Goal: Task Accomplishment & Management: Use online tool/utility

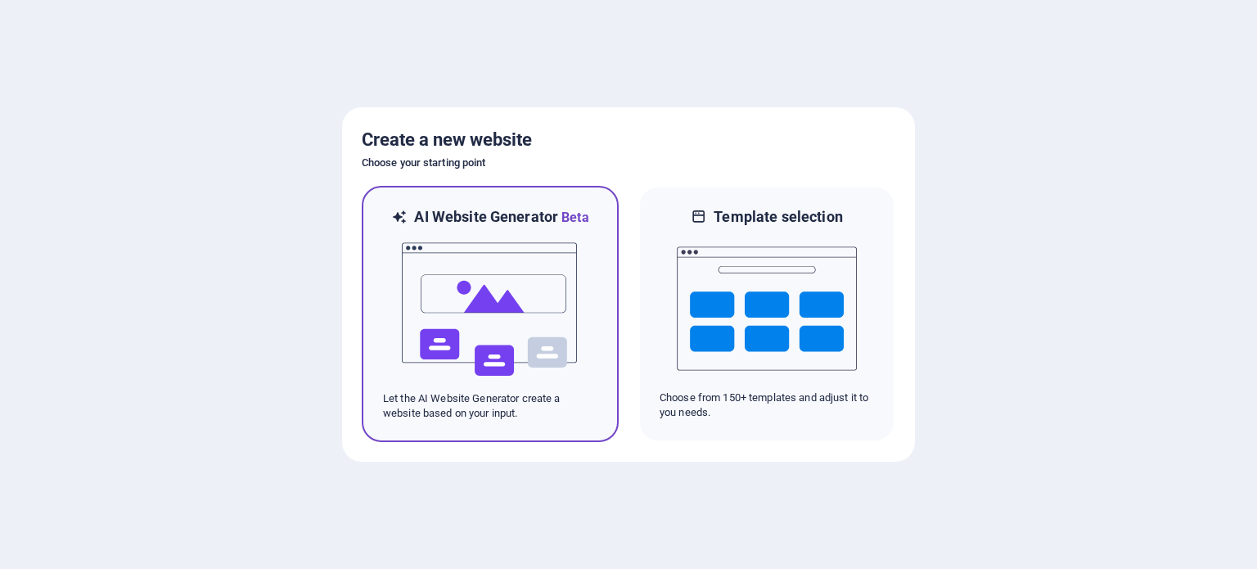
click at [475, 317] on img at bounding box center [490, 310] width 180 height 164
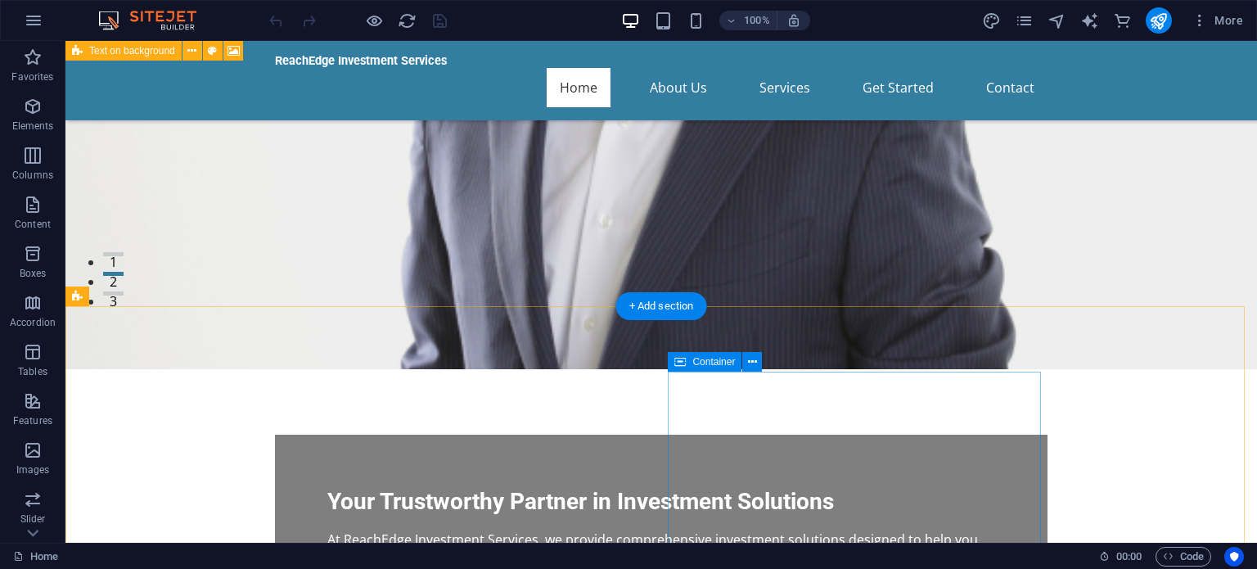
scroll to position [246, 0]
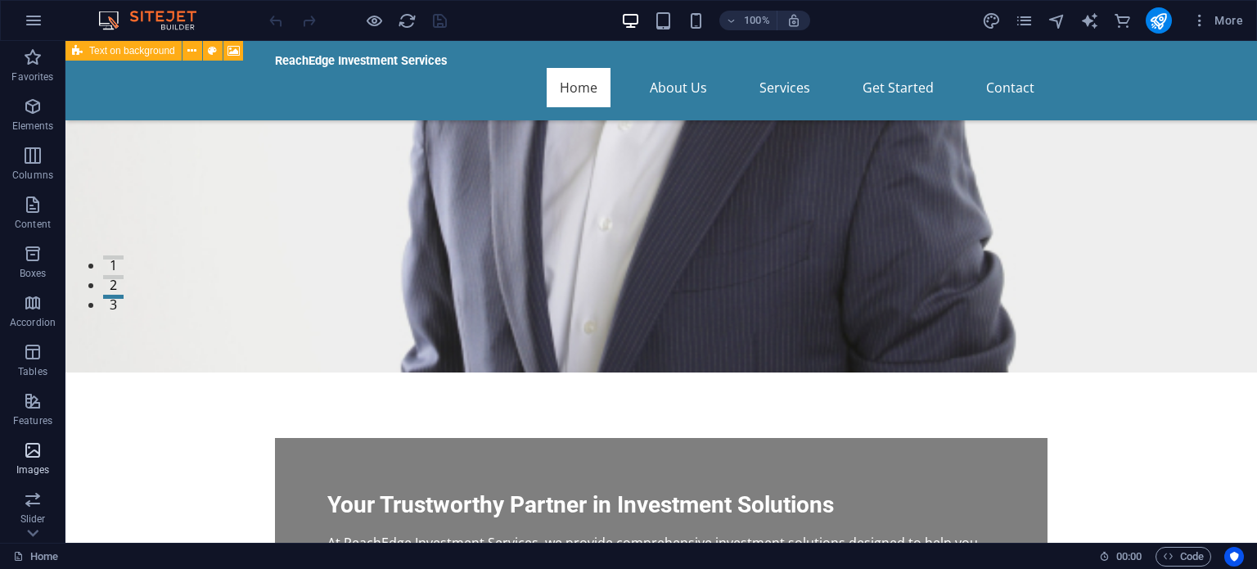
click at [41, 462] on span "Images" at bounding box center [32, 459] width 65 height 39
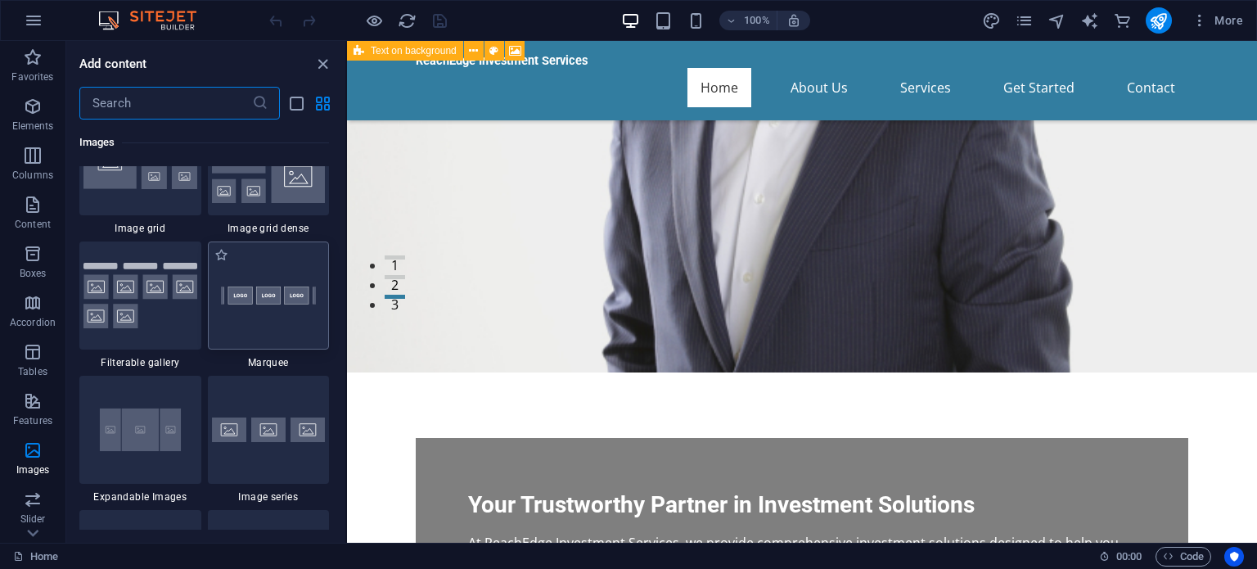
scroll to position [8708, 0]
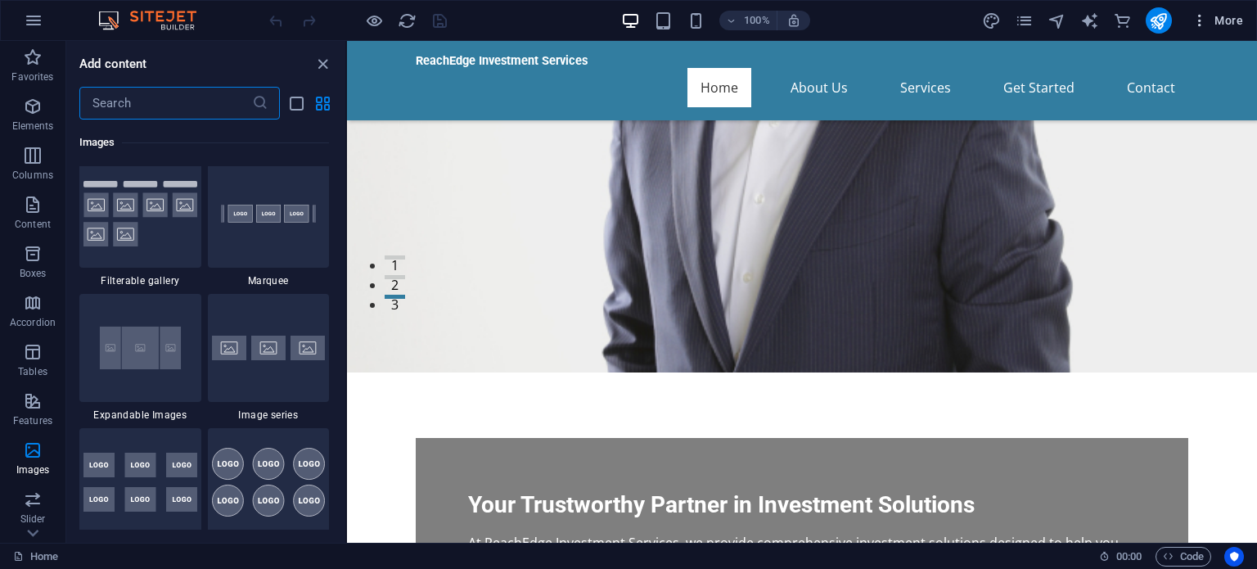
click at [1202, 19] on icon "button" at bounding box center [1200, 20] width 16 height 16
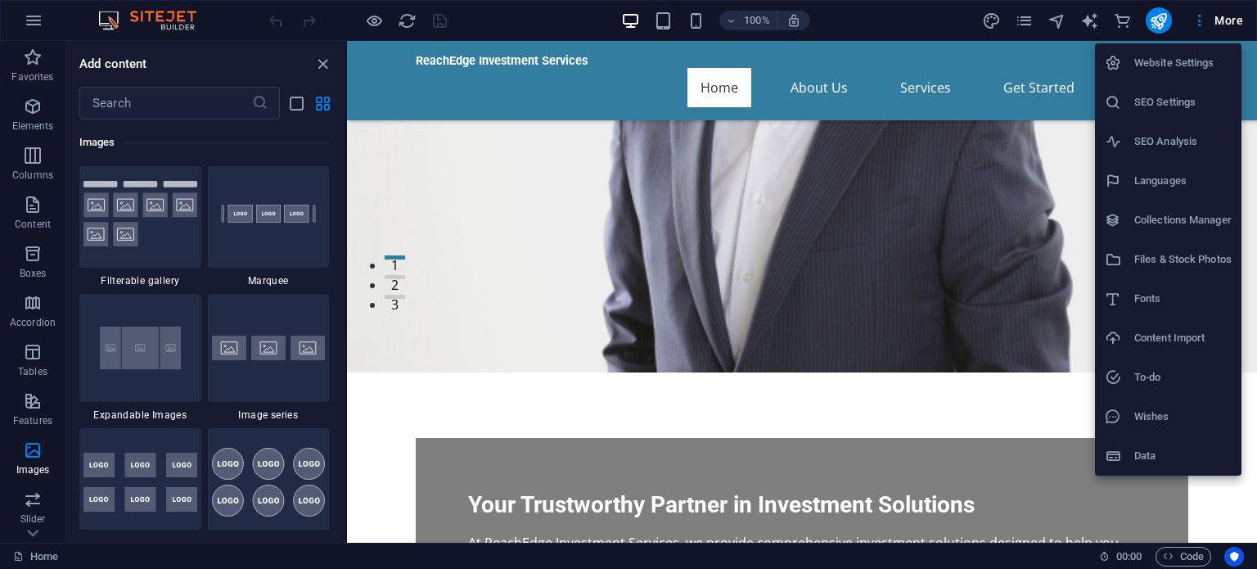
click at [1028, 21] on div at bounding box center [628, 284] width 1257 height 569
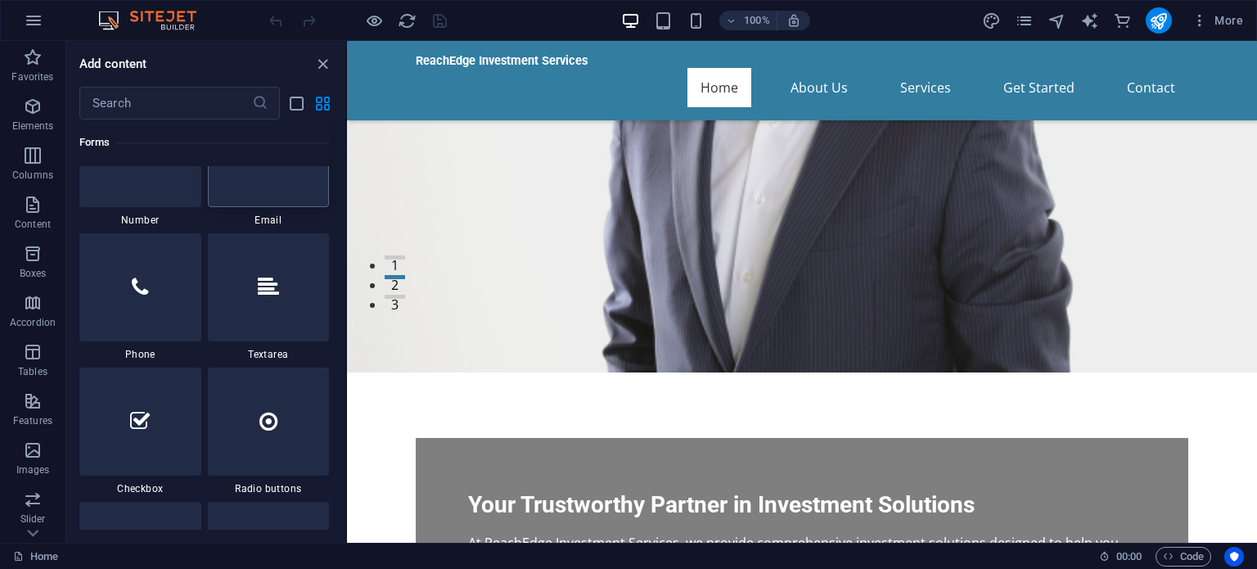
scroll to position [12555, 0]
click at [156, 310] on div at bounding box center [140, 286] width 122 height 108
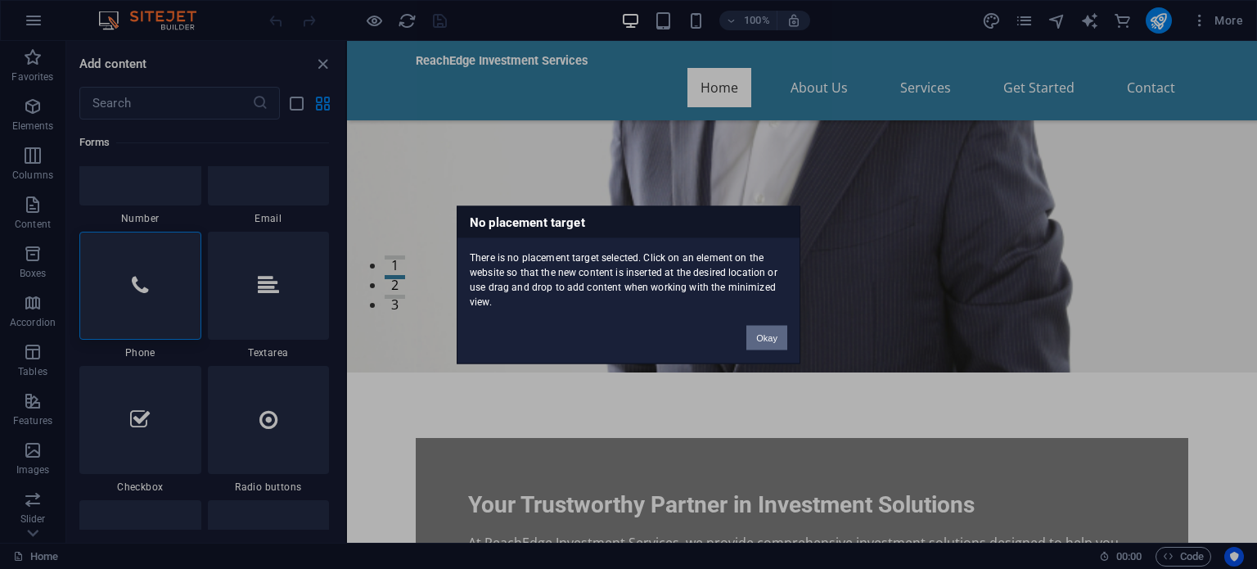
click at [767, 333] on button "Okay" at bounding box center [766, 337] width 41 height 25
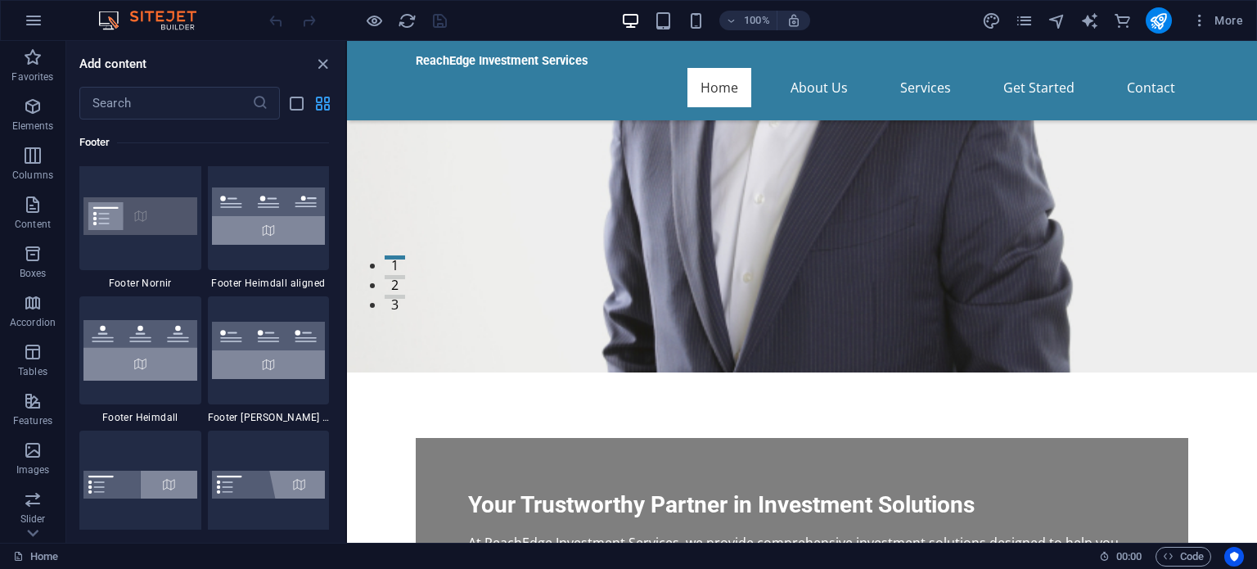
scroll to position [10836, 0]
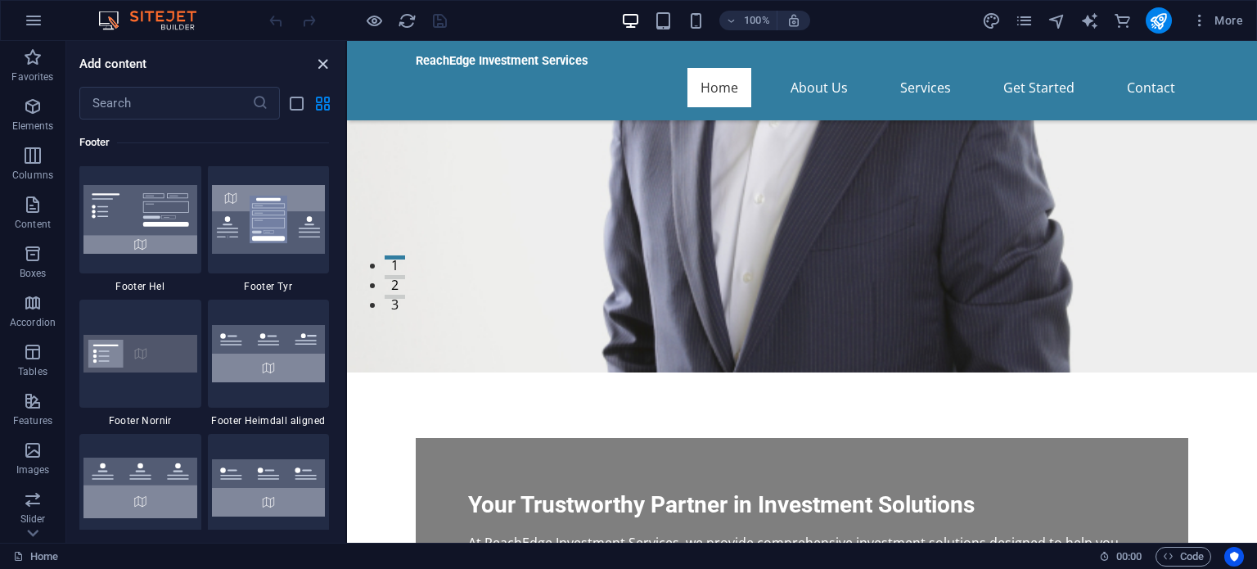
click at [324, 59] on icon "close panel" at bounding box center [322, 64] width 19 height 19
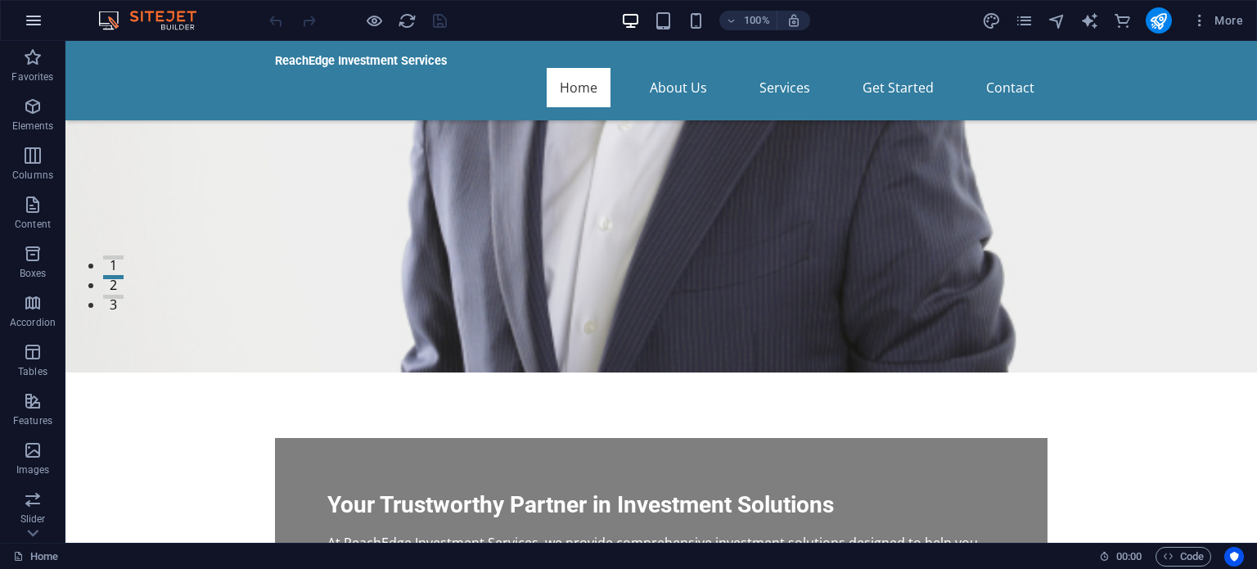
click at [29, 24] on icon "button" at bounding box center [34, 21] width 20 height 20
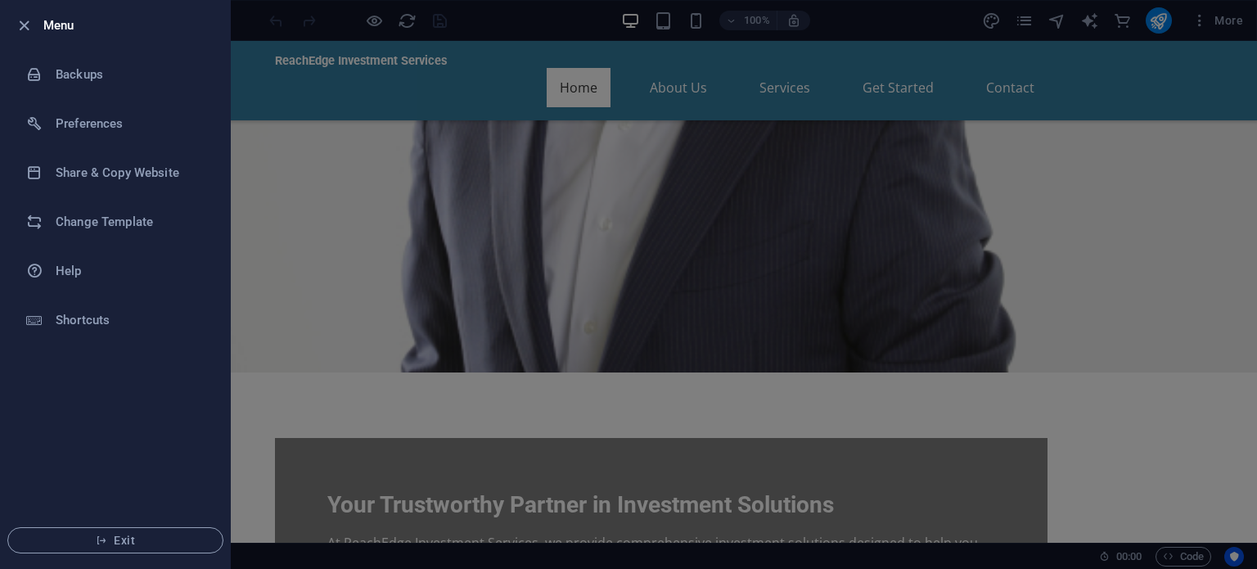
click at [902, 151] on div at bounding box center [628, 284] width 1257 height 569
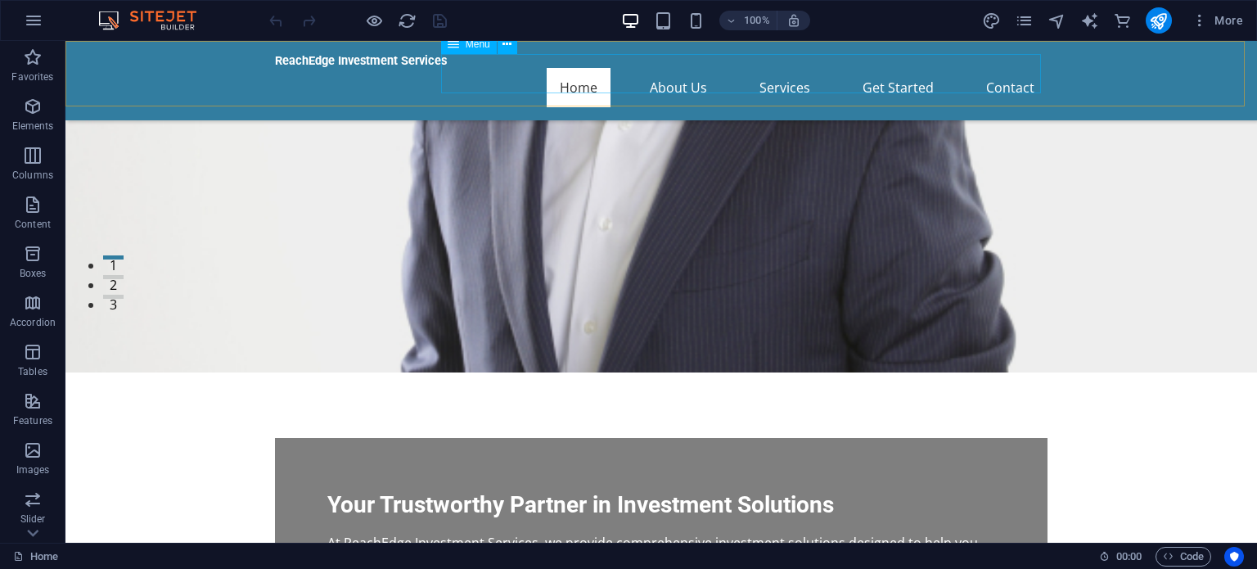
click at [1029, 74] on nav "Home About Us Services Get Started Contact" at bounding box center [661, 87] width 773 height 39
click at [683, 74] on nav "Home About Us Services Get Started Contact" at bounding box center [661, 87] width 773 height 39
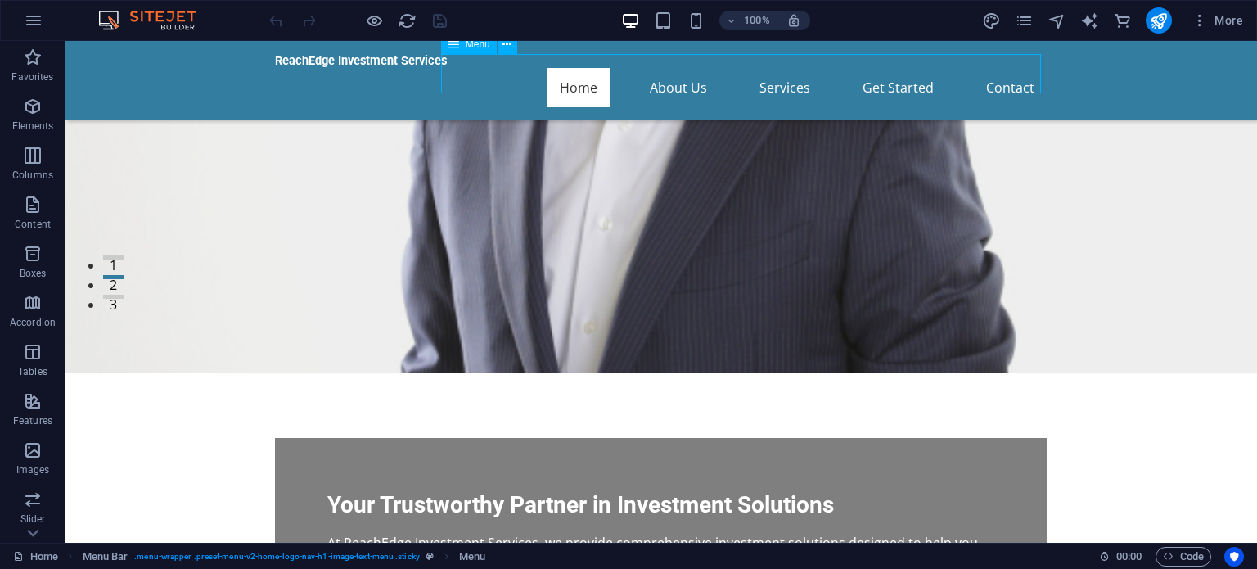
click at [779, 79] on nav "Home About Us Services Get Started Contact" at bounding box center [661, 87] width 773 height 39
click at [881, 69] on nav "Home About Us Services Get Started Contact" at bounding box center [661, 87] width 773 height 39
click at [1021, 81] on nav "Home About Us Services Get Started Contact" at bounding box center [661, 87] width 773 height 39
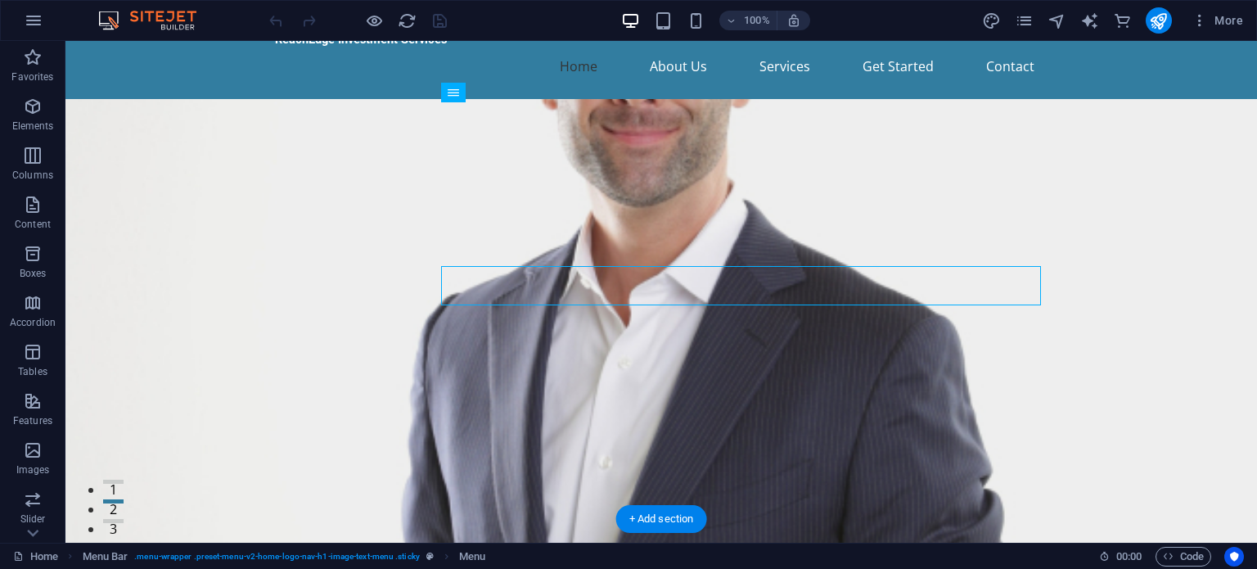
scroll to position [0, 0]
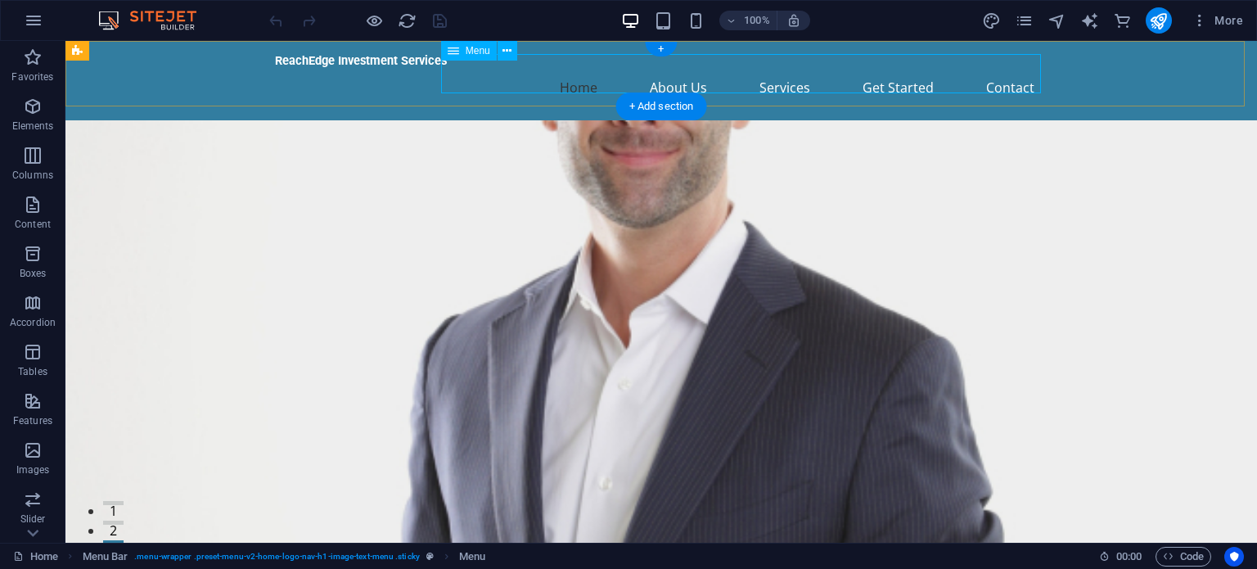
click at [794, 79] on nav "Home About Us Services Get Started Contact" at bounding box center [661, 87] width 773 height 39
click at [913, 82] on nav "Home About Us Services Get Started Contact" at bounding box center [661, 87] width 773 height 39
click at [1024, 95] on div "ReachEdge Investment Services Home About Us Services Get Started Contact" at bounding box center [661, 80] width 1192 height 79
click at [1086, 136] on figure at bounding box center [661, 376] width 1192 height 512
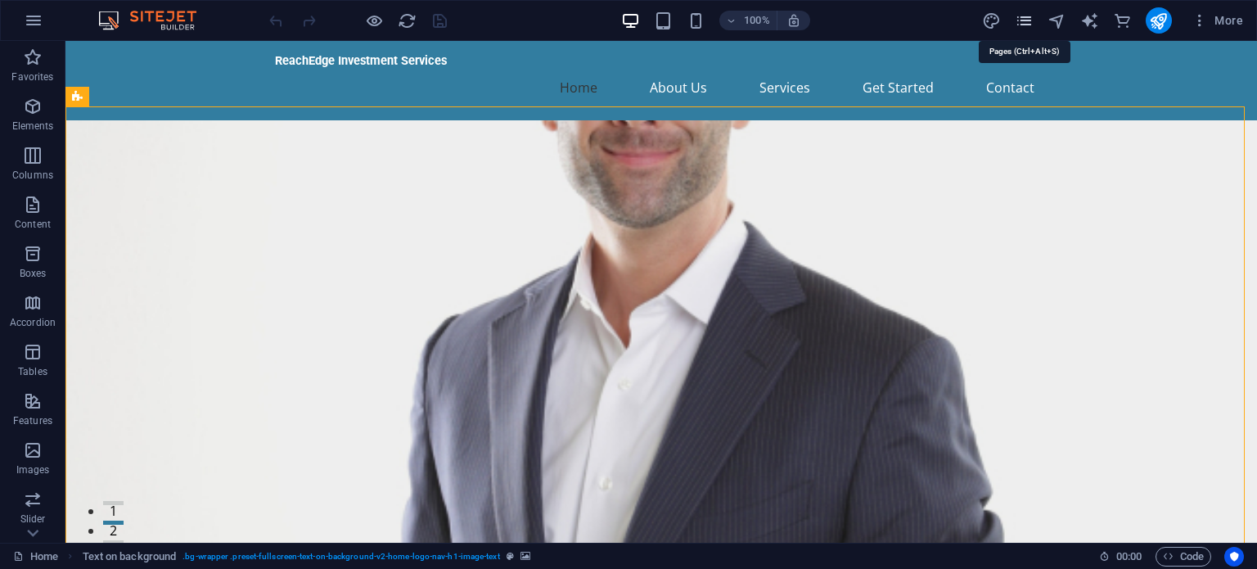
click at [1026, 22] on icon "pages" at bounding box center [1024, 20] width 19 height 19
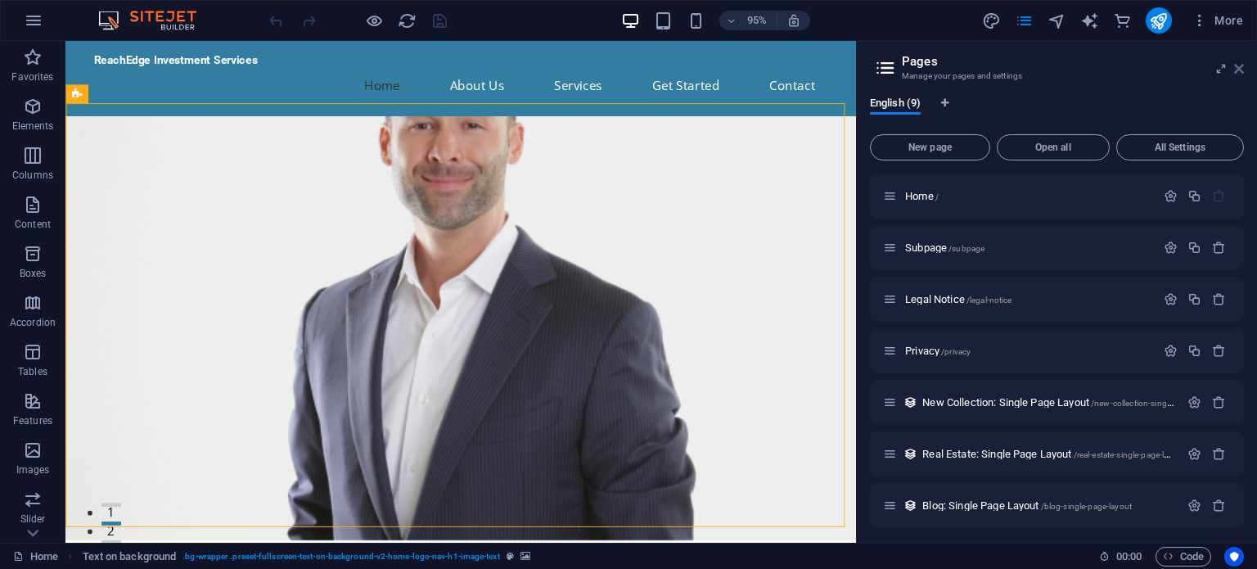
click at [1238, 68] on icon at bounding box center [1239, 68] width 10 height 13
